Goal: Task Accomplishment & Management: Manage account settings

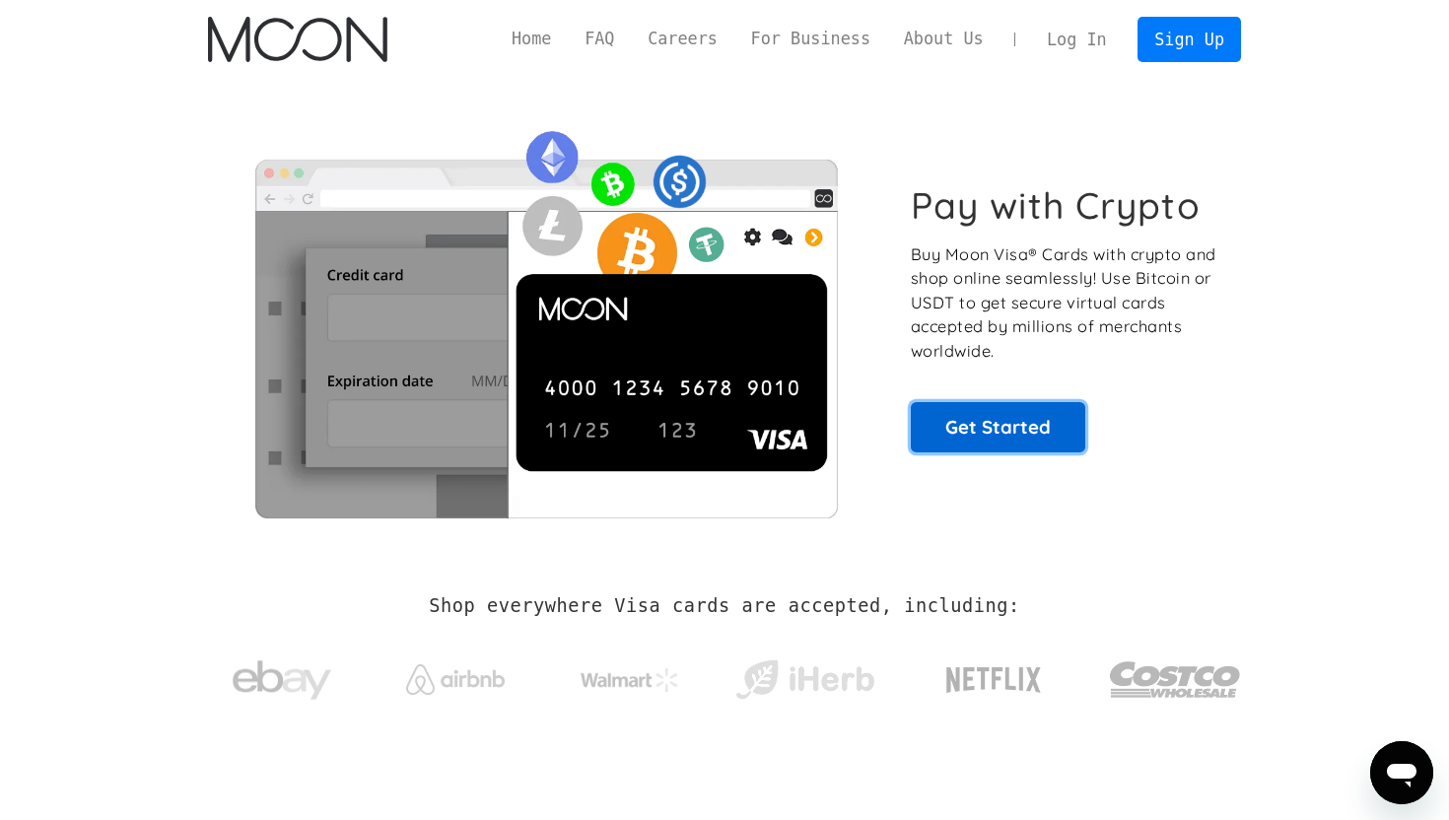
click at [997, 422] on link "Get Started" at bounding box center [998, 426] width 174 height 49
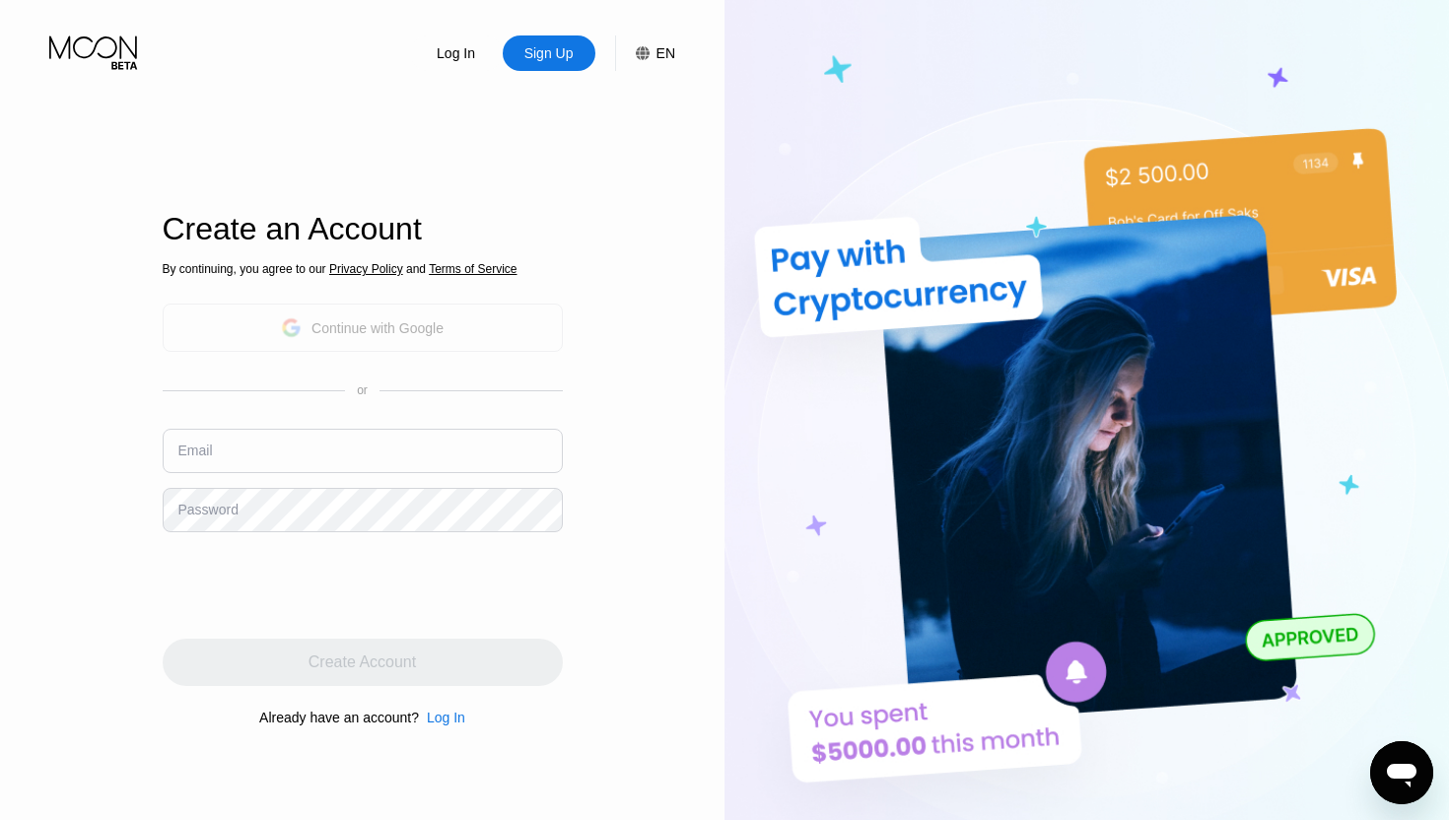
click at [376, 350] on div "Continue with Google" at bounding box center [363, 328] width 400 height 48
click at [383, 316] on div "Continue with Google" at bounding box center [362, 327] width 163 height 31
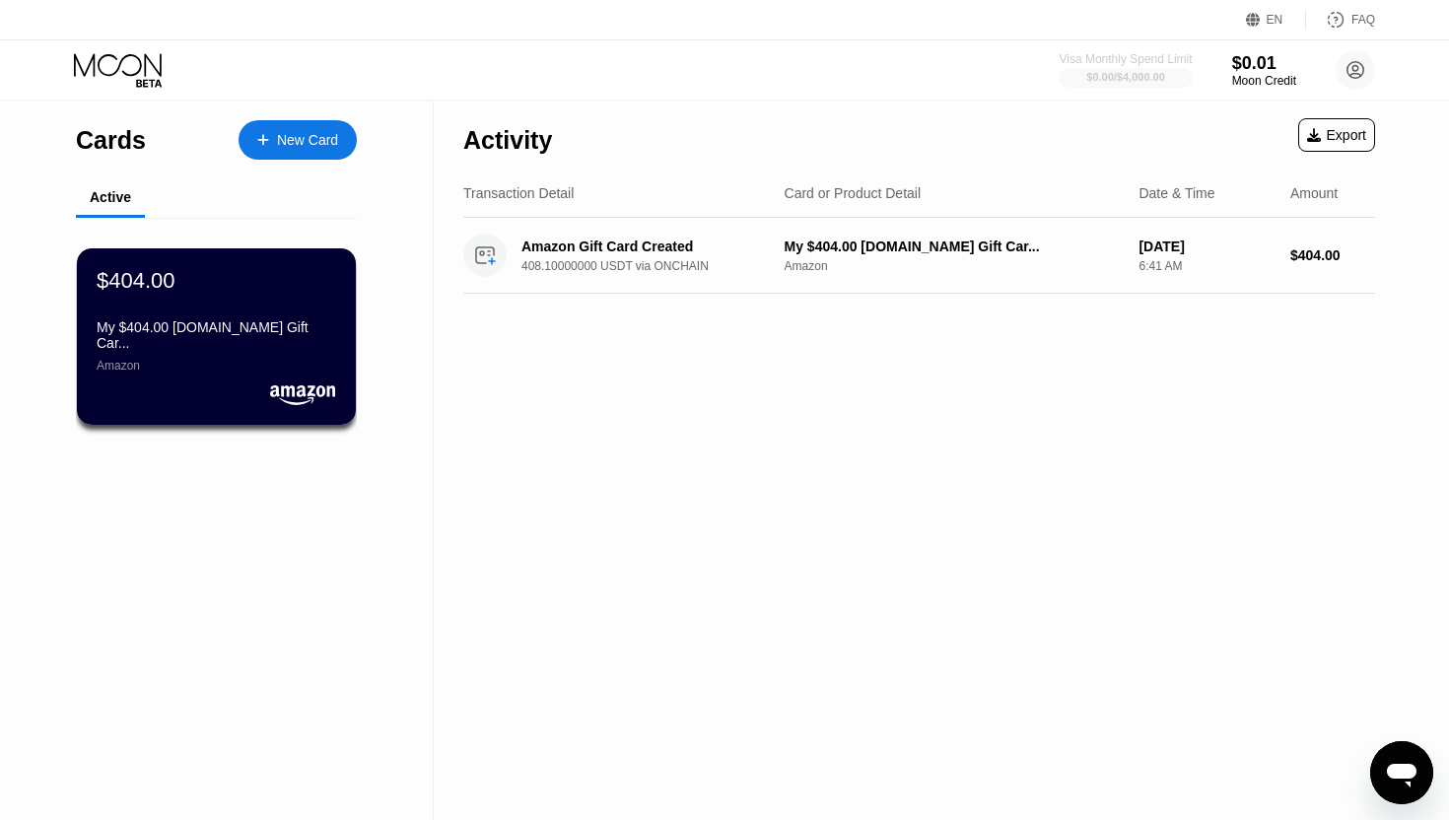
drag, startPoint x: 1051, startPoint y: 78, endPoint x: 1181, endPoint y: 177, distance: 163.8
click at [1181, 177] on div "EN Language Select an item Save FAQ Visa Monthly Spend Limit $0.00 / $4,000.00 …" at bounding box center [724, 410] width 1449 height 820
click at [279, 139] on div "New Card" at bounding box center [307, 140] width 61 height 17
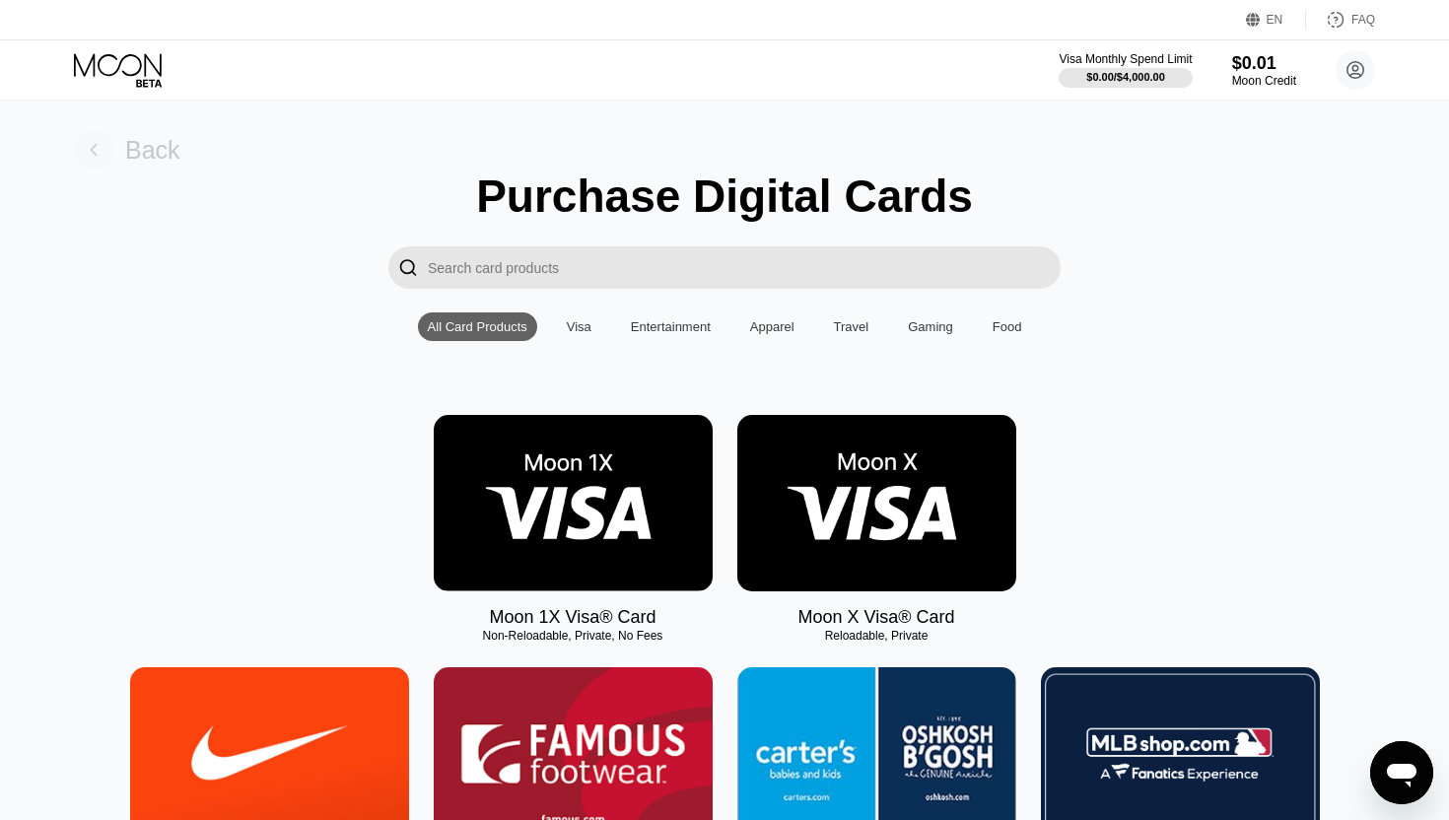
click at [101, 140] on rect at bounding box center [93, 149] width 39 height 39
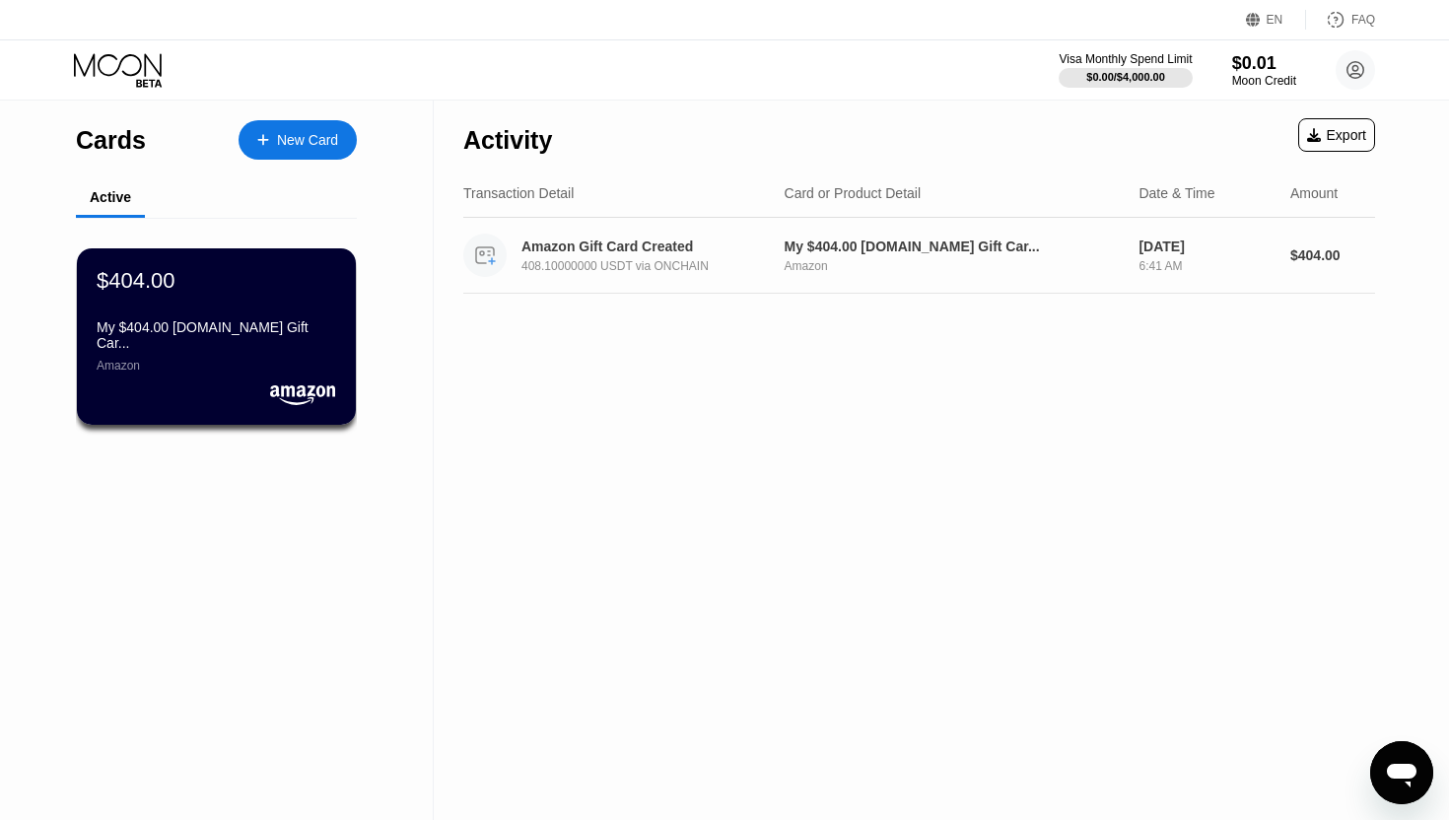
click at [650, 263] on div "408.10000000 USDT via ONCHAIN" at bounding box center [658, 266] width 275 height 14
